Goal: Task Accomplishment & Management: Manage account settings

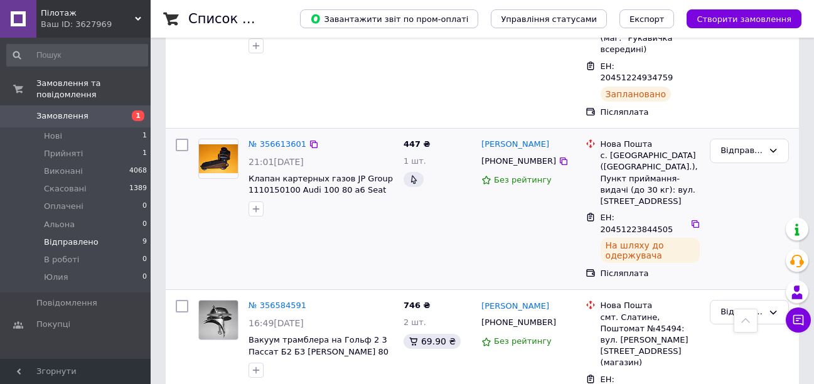
scroll to position [254, 0]
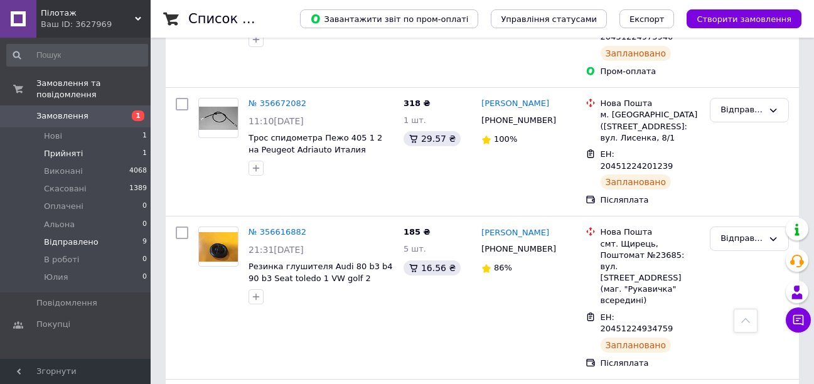
click at [65, 148] on span "Прийняті" at bounding box center [63, 153] width 39 height 11
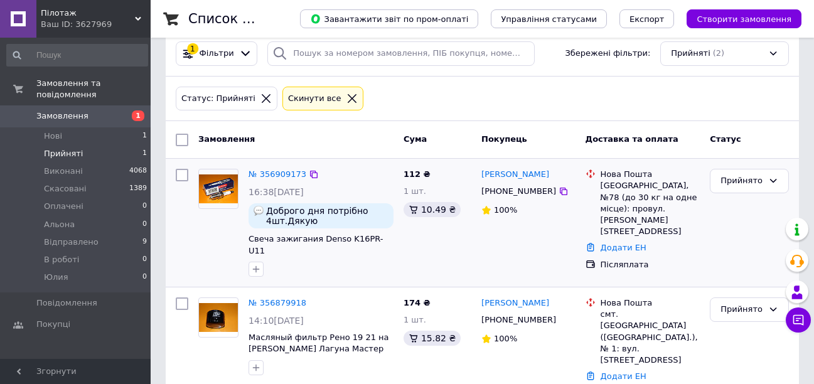
scroll to position [27, 0]
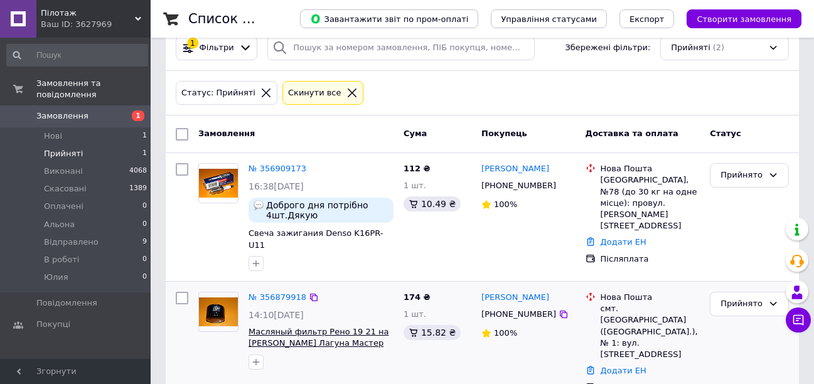
click at [340, 332] on span "Масляный фильтр Рено 19 21 на Клио Логан Кенго Лагуна Мастер Меган Сценик Трафи…" at bounding box center [319, 349] width 141 height 45
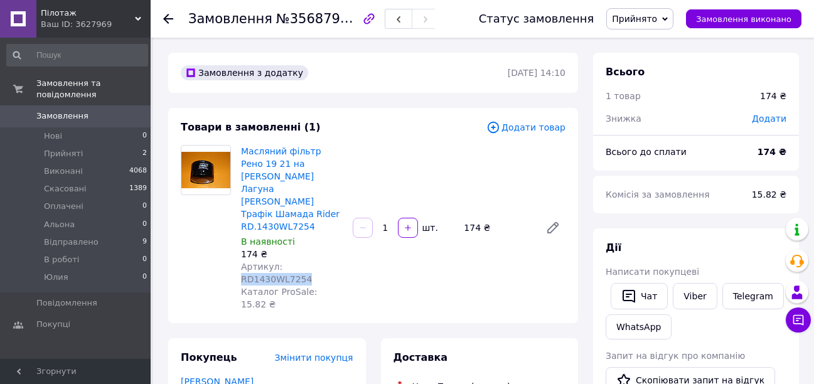
drag, startPoint x: 345, startPoint y: 255, endPoint x: 279, endPoint y: 252, distance: 66.0
click at [279, 252] on div "Масляний фільтр Рено 19 21 на [PERSON_NAME] Лагуна [PERSON_NAME] Трафік Шамада …" at bounding box center [292, 228] width 112 height 171
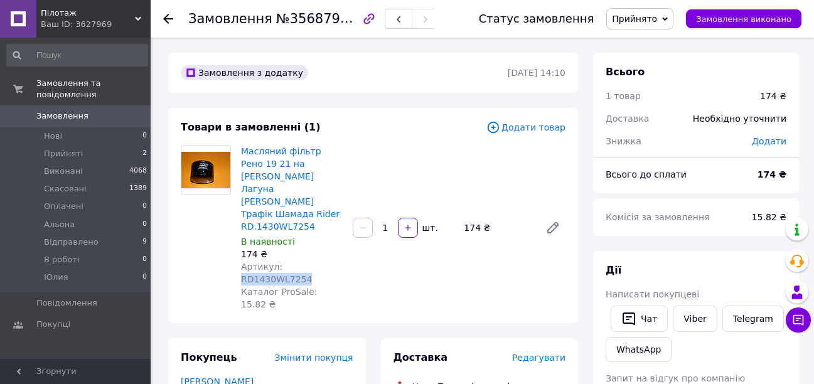
copy span "RD1430WL7254"
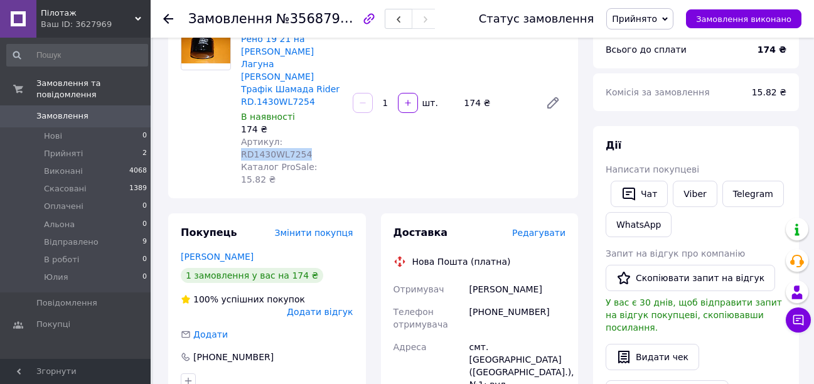
scroll to position [126, 0]
drag, startPoint x: 538, startPoint y: 276, endPoint x: 484, endPoint y: 271, distance: 54.8
click at [484, 300] on div "[PHONE_NUMBER]" at bounding box center [517, 317] width 101 height 35
copy div "0990746239"
click at [655, 17] on span "Прийнято" at bounding box center [634, 19] width 45 height 10
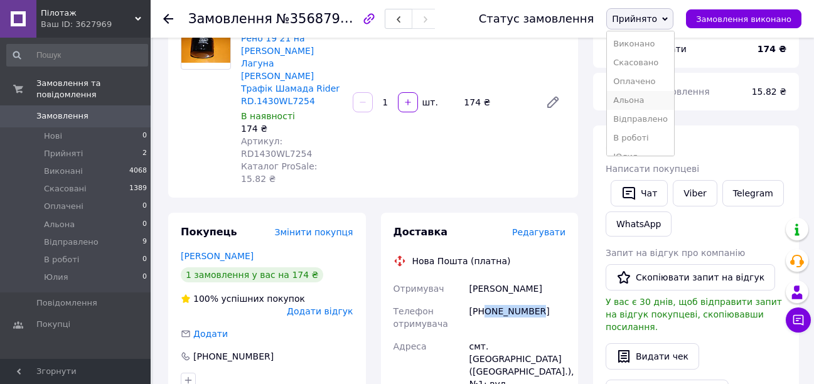
scroll to position [14, 0]
click at [646, 147] on li "Юлия" at bounding box center [640, 143] width 67 height 19
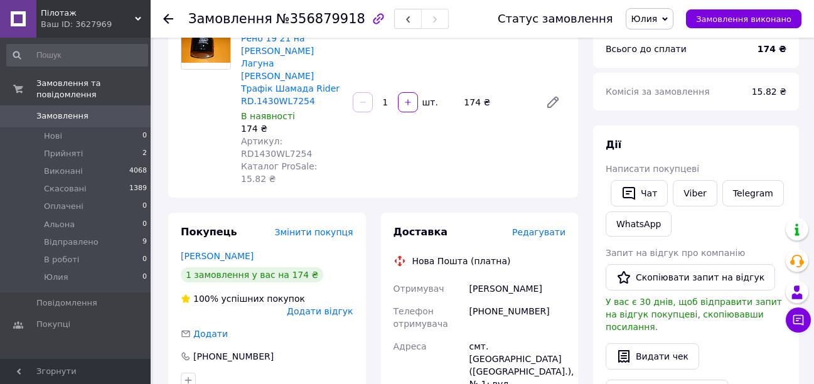
click at [170, 19] on use at bounding box center [168, 19] width 10 height 10
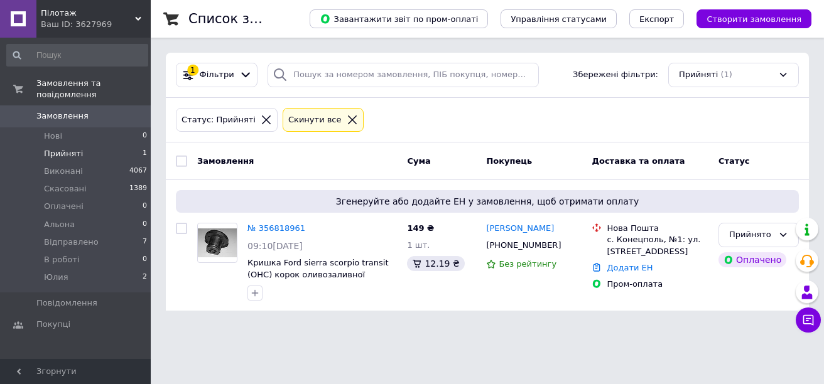
click at [51, 148] on span "Прийняті" at bounding box center [63, 153] width 39 height 11
click at [59, 148] on span "Прийняті" at bounding box center [63, 153] width 39 height 11
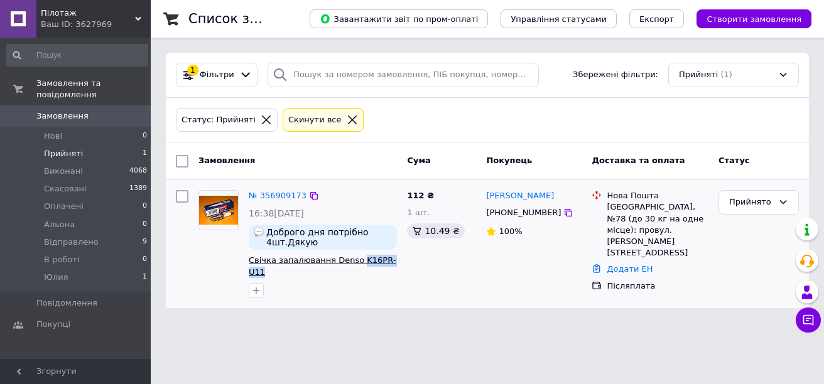
drag, startPoint x: 399, startPoint y: 261, endPoint x: 352, endPoint y: 259, distance: 47.1
click at [352, 259] on div "№ 356909173 16:38[DATE] Доброго дня потрібно 4шт.Дякую Свічка запалювання Denso…" at bounding box center [323, 244] width 158 height 118
copy span "K16PR-U11"
click at [565, 215] on icon at bounding box center [569, 213] width 8 height 8
click at [762, 203] on div "Прийнято" at bounding box center [751, 202] width 44 height 13
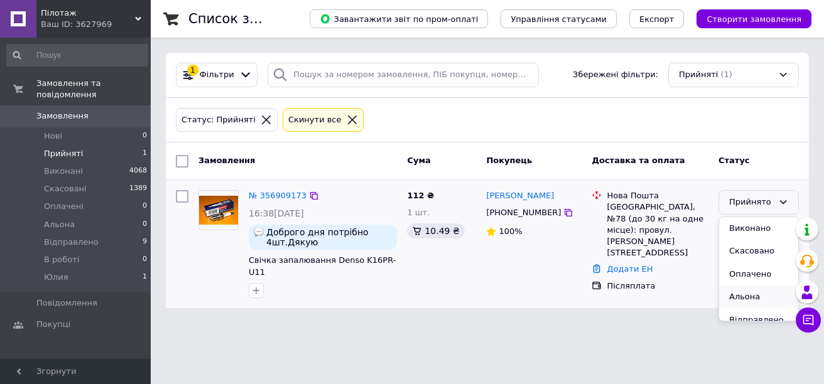
scroll to position [57, 0]
click at [756, 305] on li "Юлия" at bounding box center [758, 309] width 79 height 23
